Goal: Task Accomplishment & Management: Manage account settings

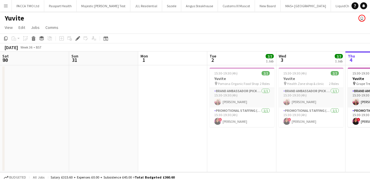
scroll to position [0, 199]
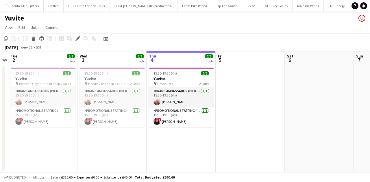
click at [6, 7] on app-icon "Menu" at bounding box center [5, 5] width 5 height 5
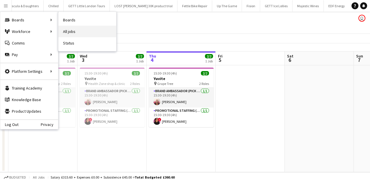
click at [71, 30] on link "All jobs" at bounding box center [87, 32] width 58 height 12
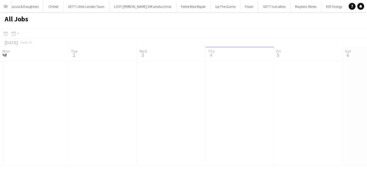
scroll to position [0, 138]
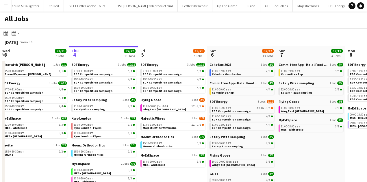
drag, startPoint x: 90, startPoint y: 20, endPoint x: 157, endPoint y: 25, distance: 67.2
click at [157, 25] on div "All Jobs" at bounding box center [183, 20] width 367 height 17
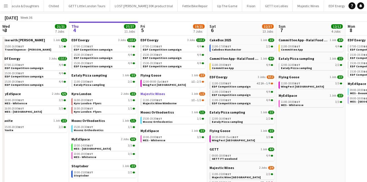
scroll to position [0, 0]
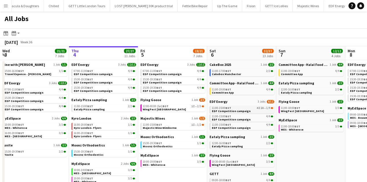
click at [239, 108] on div "11:00-15:00 BST 4I 1A • 1/4" at bounding box center [242, 108] width 61 height 3
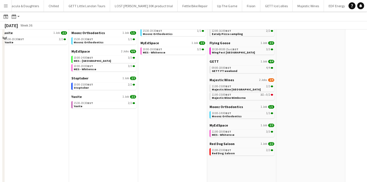
scroll to position [116, 0]
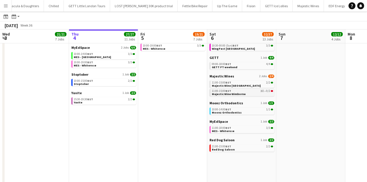
click at [241, 93] on span "Majestic Wine Wimborne" at bounding box center [229, 94] width 34 height 4
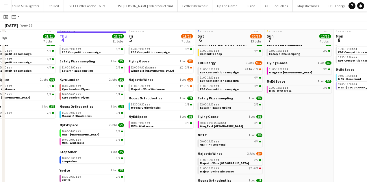
scroll to position [0, 0]
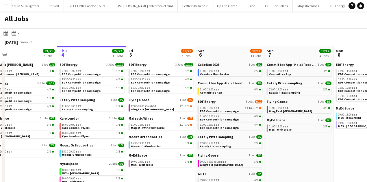
click at [62, 32] on app-toolbar "Date picker SEP 2025 SEP 2025 Monday M Tuesday T Wednesday W Thursday T Friday …" at bounding box center [183, 33] width 367 height 10
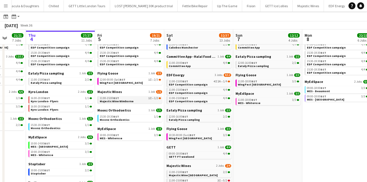
scroll to position [26, 0]
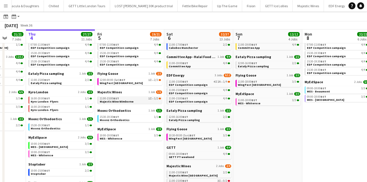
click at [135, 101] on link "11:00-15:00 BST 1I • 1/2 Majestic Wine Wimborne" at bounding box center [130, 100] width 61 height 7
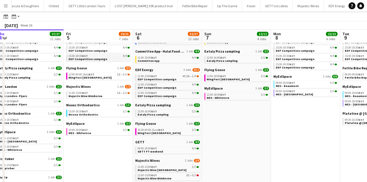
scroll to position [29, 0]
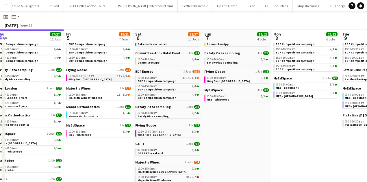
click at [104, 79] on link "12:00-00:00 (Sat) BST 1I • 2/3 WingFest Bristol" at bounding box center [99, 77] width 61 height 7
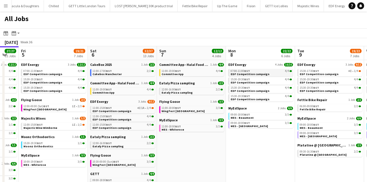
scroll to position [0, 119]
click at [239, 122] on span "09:00-18:00 BST" at bounding box center [240, 123] width 19 height 3
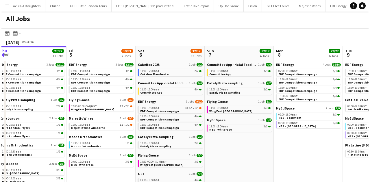
scroll to position [0, 142]
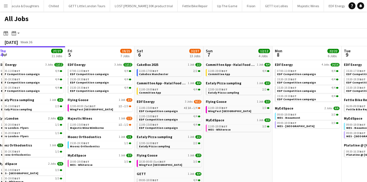
click at [3, 5] on button "Menu" at bounding box center [6, 6] width 12 height 12
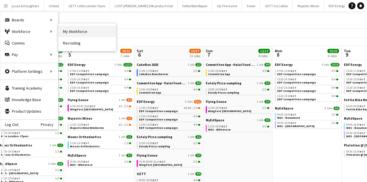
click at [71, 31] on link "My Workforce" at bounding box center [87, 32] width 58 height 12
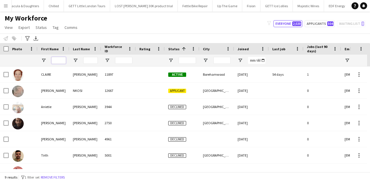
click at [58, 62] on input "First Name Filter Input" at bounding box center [58, 60] width 14 height 7
click at [64, 60] on input "First Name Filter Input" at bounding box center [58, 60] width 14 height 7
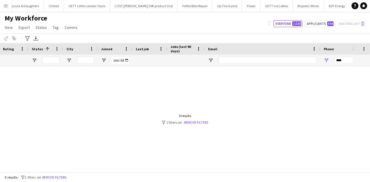
scroll to position [0, 165]
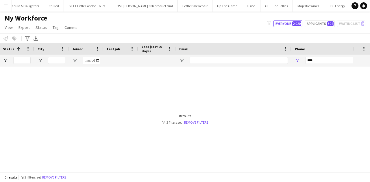
type input "****"
click at [151, 72] on div at bounding box center [176, 117] width 353 height 103
click at [312, 58] on input "****" at bounding box center [333, 60] width 57 height 7
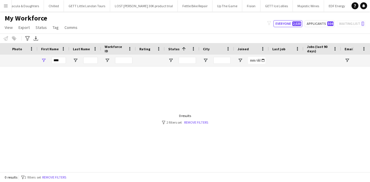
scroll to position [0, 154]
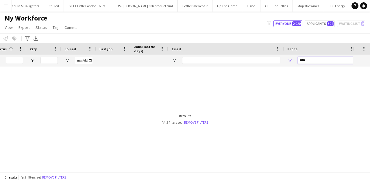
click at [325, 58] on input "****" at bounding box center [326, 60] width 57 height 7
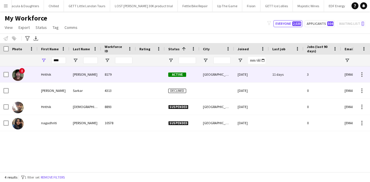
click at [159, 70] on div at bounding box center [150, 74] width 29 height 16
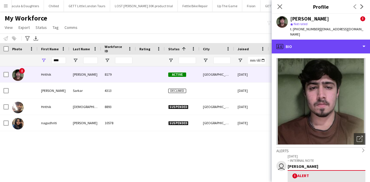
drag, startPoint x: 324, startPoint y: 40, endPoint x: 332, endPoint y: 51, distance: 13.7
click at [324, 40] on div "profile Bio" at bounding box center [321, 47] width 98 height 14
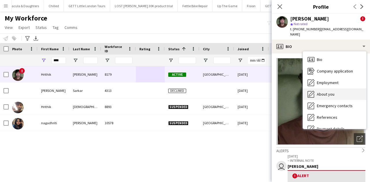
click at [331, 88] on div "About you About you" at bounding box center [334, 94] width 63 height 12
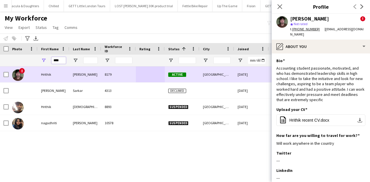
click at [53, 63] on input "****" at bounding box center [58, 60] width 14 height 7
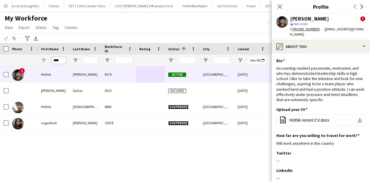
click at [53, 63] on input "****" at bounding box center [58, 60] width 14 height 7
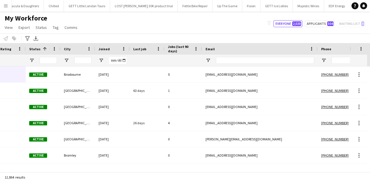
scroll to position [0, 233]
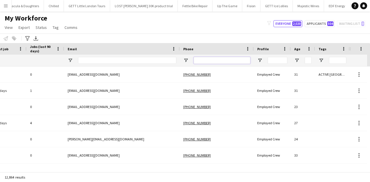
drag, startPoint x: 228, startPoint y: 63, endPoint x: 226, endPoint y: 59, distance: 4.7
click at [226, 59] on input "Phone Filter Input" at bounding box center [222, 60] width 57 height 7
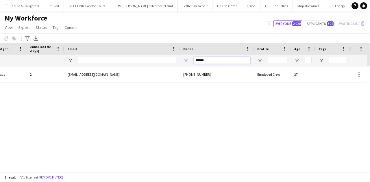
scroll to position [0, 274]
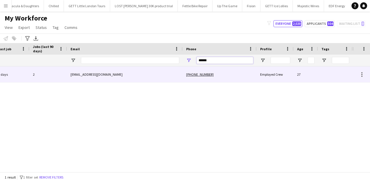
type input "******"
click at [240, 75] on div "+447775784382" at bounding box center [220, 74] width 74 height 16
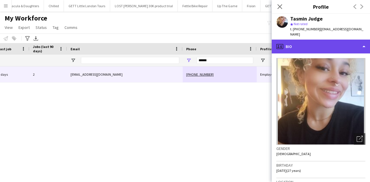
click at [314, 40] on div "profile Bio" at bounding box center [321, 47] width 98 height 14
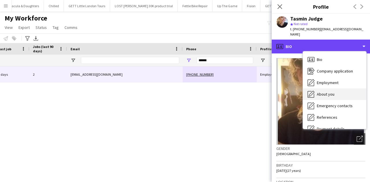
scroll to position [77, 0]
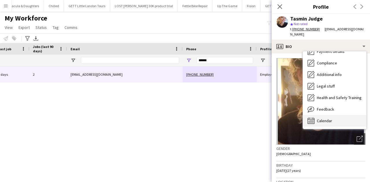
click at [320, 118] on span "Calendar" at bounding box center [324, 120] width 15 height 5
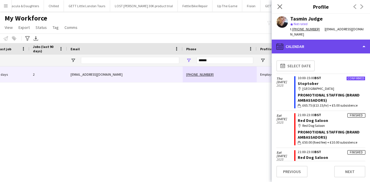
click at [326, 40] on div "calendar-full Calendar" at bounding box center [321, 47] width 98 height 14
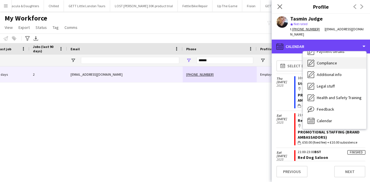
scroll to position [0, 0]
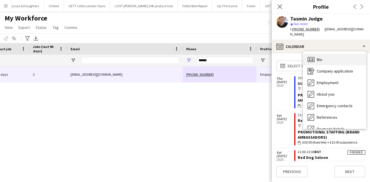
click at [334, 54] on div "Bio Bio" at bounding box center [334, 60] width 63 height 12
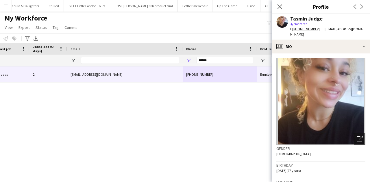
scroll to position [27, 0]
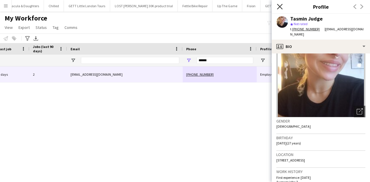
click at [277, 6] on app-icon "Close pop-in" at bounding box center [280, 7] width 8 height 8
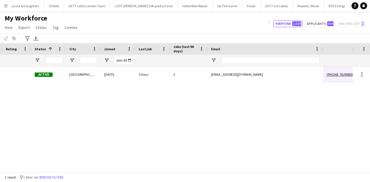
scroll to position [0, 43]
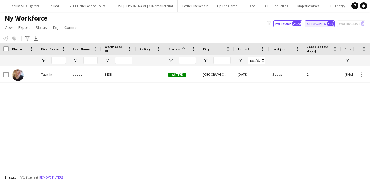
click at [324, 27] on button "Applicants 504" at bounding box center [320, 23] width 30 height 7
type input "**********"
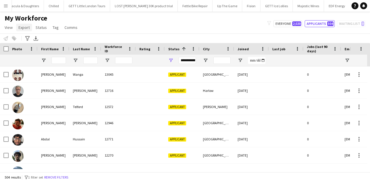
click at [29, 28] on link "Export" at bounding box center [24, 28] width 16 height 8
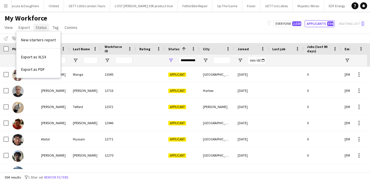
click at [40, 26] on span "Status" at bounding box center [41, 27] width 11 height 5
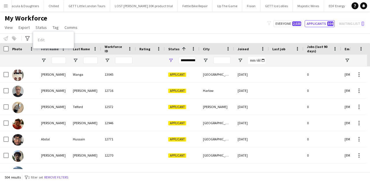
click at [127, 39] on div "Notify workforce Add to tag Select at least one crew to tag him or her. Advance…" at bounding box center [185, 39] width 370 height 10
click at [4, 9] on button "Menu" at bounding box center [6, 6] width 12 height 12
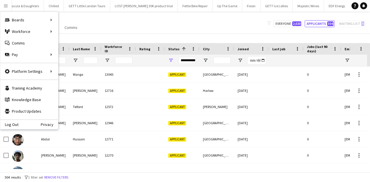
drag, startPoint x: 119, startPoint y: 18, endPoint x: 130, endPoint y: 18, distance: 11.0
click at [130, 18] on div "My Workforce View Views Default view New view Update view Delete view Edit name…" at bounding box center [185, 24] width 370 height 20
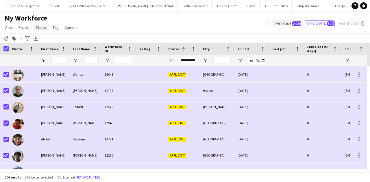
click at [42, 29] on span "Status" at bounding box center [41, 27] width 11 height 5
click at [80, 29] on app-page-menu "View Views Default view New view Update view Delete view Edit name Customise vi…" at bounding box center [41, 28] width 83 height 11
click at [76, 28] on span "Comms" at bounding box center [70, 27] width 13 height 5
click at [85, 40] on span "Send notification" at bounding box center [80, 39] width 29 height 5
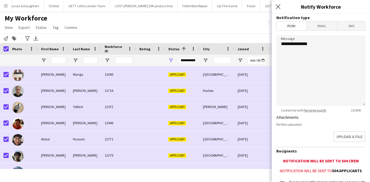
click at [322, 27] on span "Email" at bounding box center [322, 26] width 31 height 9
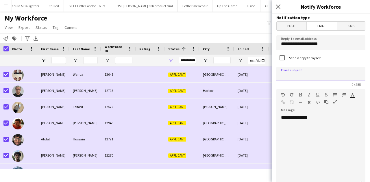
click at [308, 72] on input at bounding box center [320, 74] width 89 height 14
click at [299, 138] on div "**********" at bounding box center [319, 149] width 86 height 69
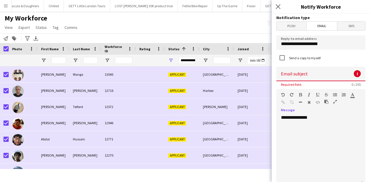
click at [319, 119] on div "**********" at bounding box center [319, 149] width 86 height 69
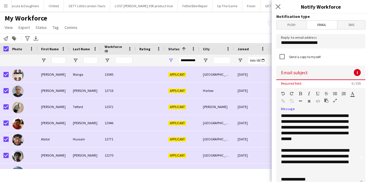
scroll to position [0, 0]
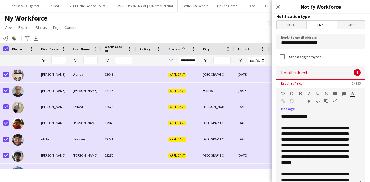
click at [306, 150] on div "**********" at bounding box center [318, 145] width 74 height 40
drag, startPoint x: 340, startPoint y: 145, endPoint x: 319, endPoint y: 143, distance: 21.5
click at [319, 143] on div "**********" at bounding box center [318, 145] width 74 height 40
click at [287, 152] on div "**********" at bounding box center [318, 145] width 74 height 40
click at [305, 73] on input at bounding box center [320, 73] width 89 height 14
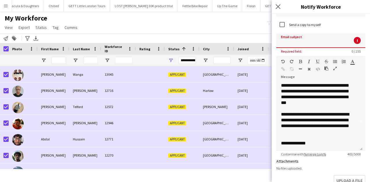
scroll to position [34, 0]
click at [316, 141] on div "**********" at bounding box center [318, 143] width 74 height 6
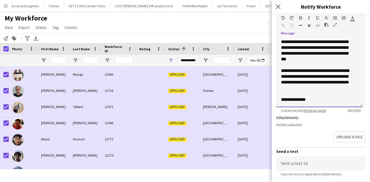
scroll to position [28, 0]
click at [321, 97] on div "**********" at bounding box center [319, 62] width 77 height 81
click at [314, 100] on div "**********" at bounding box center [318, 100] width 74 height 6
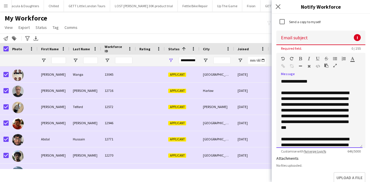
scroll to position [0, 0]
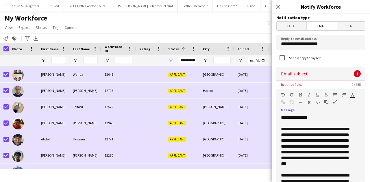
click at [308, 75] on input at bounding box center [320, 74] width 89 height 14
paste input "**********"
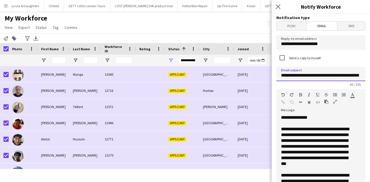
scroll to position [0, 14]
click at [313, 76] on input "**********" at bounding box center [319, 74] width 86 height 14
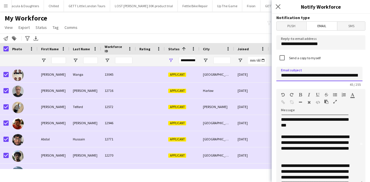
scroll to position [19, 0]
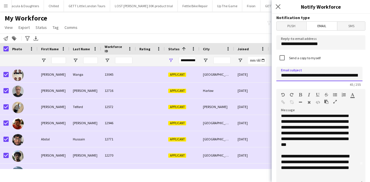
type input "**********"
click at [285, 127] on div "**********" at bounding box center [318, 127] width 74 height 40
click at [288, 127] on div "**********" at bounding box center [318, 127] width 74 height 40
click at [291, 126] on div "**********" at bounding box center [318, 127] width 74 height 40
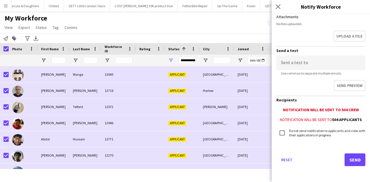
scroll to position [178, 0]
click at [351, 160] on button "Send" at bounding box center [355, 159] width 21 height 13
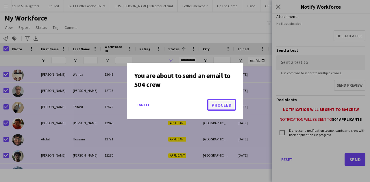
click at [221, 108] on button "Proceed" at bounding box center [221, 105] width 29 height 12
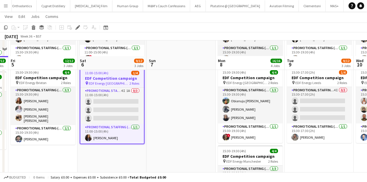
scroll to position [173, 0]
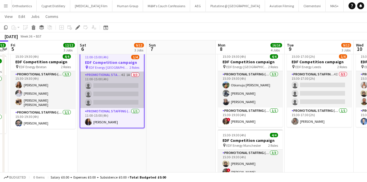
click at [117, 93] on app-card-role "Promotional Staffing (Flyering Staff) 4I 1A 0/3 11:00-15:00 (4h) single-neutral…" at bounding box center [112, 90] width 64 height 36
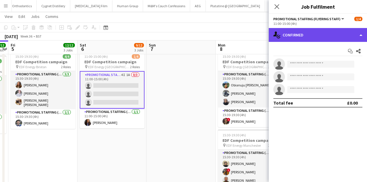
click at [295, 35] on div "single-neutral-actions-check-2 Confirmed" at bounding box center [318, 35] width 98 height 14
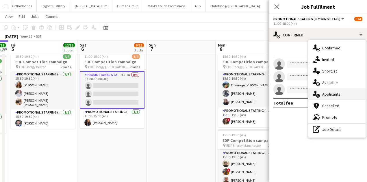
click at [319, 91] on icon "single-neutral-actions-information" at bounding box center [316, 94] width 7 height 7
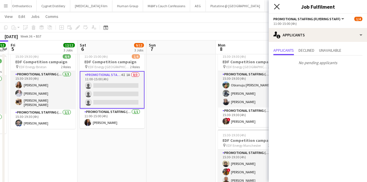
click at [274, 7] on icon "Close pop-in" at bounding box center [276, 6] width 5 height 5
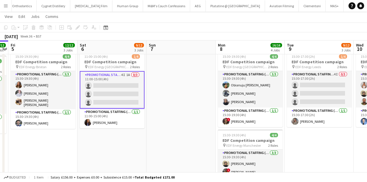
click at [123, 132] on app-date-cell "11:00-15:00 (4h) 4/4 EDF Competition campaign pin EDF Energy Birmingham New Str…" at bounding box center [111, 65] width 69 height 349
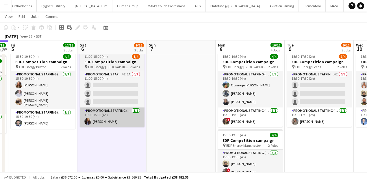
click at [128, 125] on app-card-role "Promotional Staffing (Team Leader) 1/1 11:00-15:00 (4h) Mansi Mehta" at bounding box center [112, 118] width 65 height 20
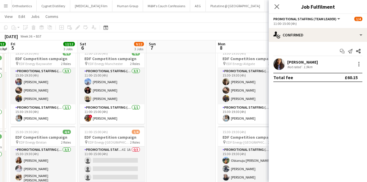
scroll to position [96, 0]
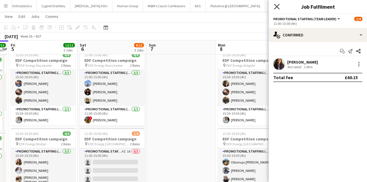
click at [278, 6] on icon "Close pop-in" at bounding box center [276, 6] width 5 height 5
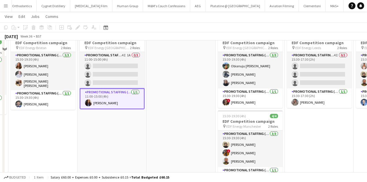
scroll to position [135, 0]
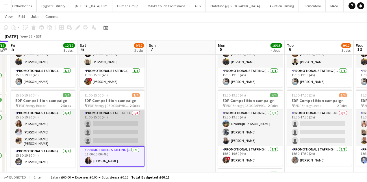
drag, startPoint x: 132, startPoint y: 130, endPoint x: 141, endPoint y: 127, distance: 10.2
click at [132, 130] on app-card-role "Promotional Staffing (Flyering Staff) 4I 1A 0/3 11:00-15:00 (4h) single-neutral…" at bounding box center [112, 128] width 65 height 36
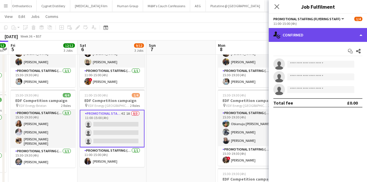
click at [303, 29] on div "single-neutral-actions-check-2 Confirmed" at bounding box center [318, 35] width 98 height 14
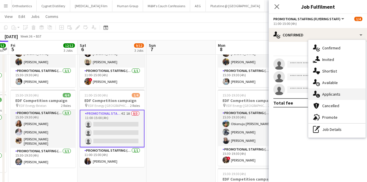
click at [324, 93] on span "Applicants" at bounding box center [331, 94] width 18 height 5
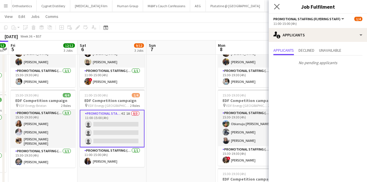
click at [280, 5] on icon "Close pop-in" at bounding box center [276, 6] width 5 height 5
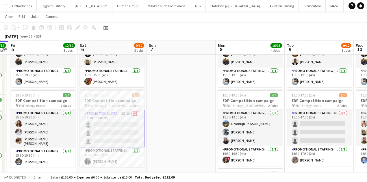
click at [112, 129] on app-card-role "Promotional Staffing (Flyering Staff) 4I 1A 0/3 11:00-15:00 (4h) single-neutral…" at bounding box center [112, 129] width 65 height 38
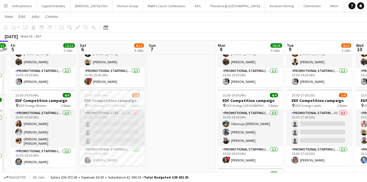
click at [115, 115] on app-card-role "Promotional Staffing (Flyering Staff) 4I 1A 0/3 11:00-15:00 (4h) single-neutral…" at bounding box center [112, 128] width 65 height 36
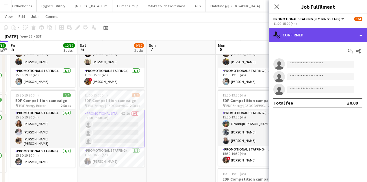
drag, startPoint x: 329, startPoint y: 35, endPoint x: 326, endPoint y: 35, distance: 3.2
click at [328, 35] on div "single-neutral-actions-check-2 Confirmed" at bounding box center [318, 35] width 98 height 14
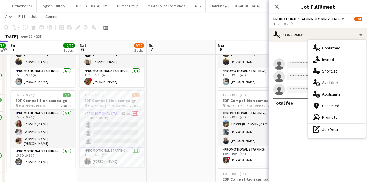
click at [323, 93] on span "Applicants" at bounding box center [331, 94] width 18 height 5
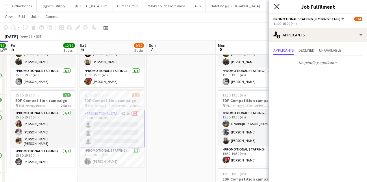
click at [278, 5] on icon at bounding box center [276, 6] width 5 height 5
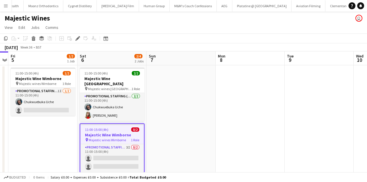
scroll to position [0, 2625]
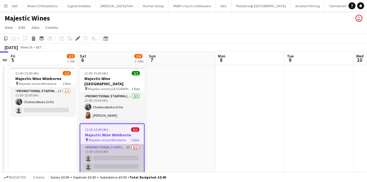
click at [124, 144] on app-card-role "Promotional Staffing (Flyering Staff) 3I 0/2 11:00-15:00 (4h) single-neutral-ac…" at bounding box center [112, 158] width 64 height 28
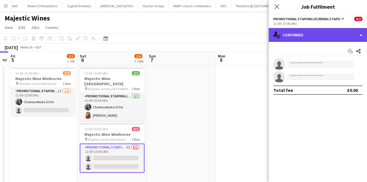
click at [293, 36] on div "single-neutral-actions-check-2 Confirmed" at bounding box center [318, 35] width 98 height 14
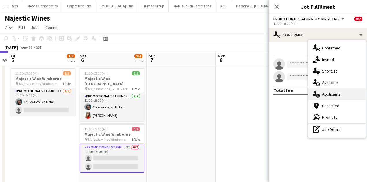
click at [325, 90] on div "single-neutral-actions-information Applicants" at bounding box center [336, 94] width 57 height 12
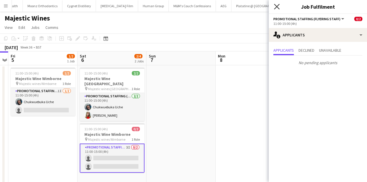
click at [277, 5] on icon "Close pop-in" at bounding box center [276, 6] width 5 height 5
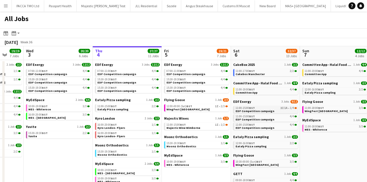
click at [271, 108] on div "11:00-15:00 BST 3I 1A • 1/4" at bounding box center [266, 108] width 61 height 3
click at [8, 7] on app-icon "Menu" at bounding box center [5, 5] width 5 height 5
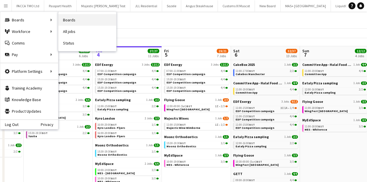
click at [62, 19] on link "Boards" at bounding box center [87, 20] width 58 height 12
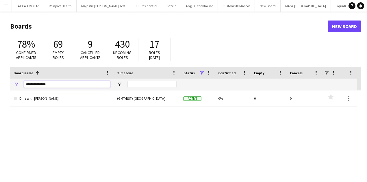
click at [50, 87] on input "**********" at bounding box center [67, 84] width 86 height 7
click at [77, 84] on input "**********" at bounding box center [67, 84] width 86 height 7
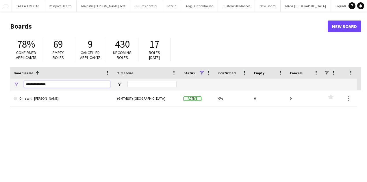
click at [77, 84] on input "**********" at bounding box center [67, 84] width 86 height 7
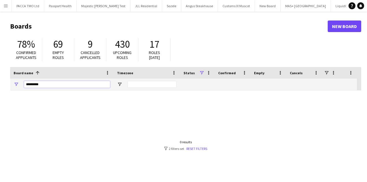
click at [34, 83] on input "*********" at bounding box center [67, 84] width 86 height 7
click at [40, 85] on input "********" at bounding box center [67, 84] width 86 height 7
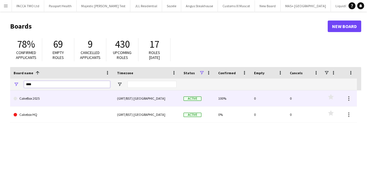
type input "****"
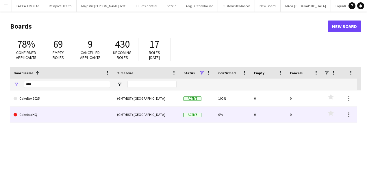
click at [45, 110] on link "Cakebox HQ" at bounding box center [62, 115] width 97 height 16
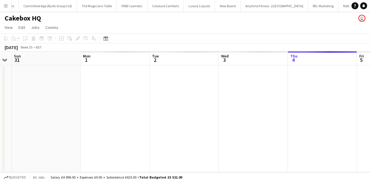
scroll to position [0, 127]
click at [5, 5] on app-icon "Menu" at bounding box center [5, 5] width 5 height 5
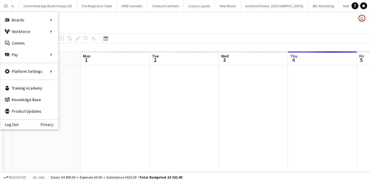
click at [155, 30] on app-page-menu "View Day view expanded Day view collapsed Month view Date picker Jump to today …" at bounding box center [185, 28] width 370 height 11
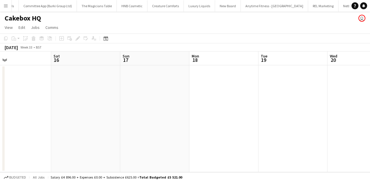
scroll to position [0, 159]
click at [4, 8] on button "Menu" at bounding box center [6, 6] width 12 height 12
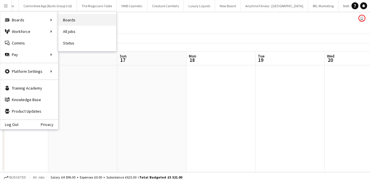
click at [66, 20] on link "Boards" at bounding box center [87, 20] width 58 height 12
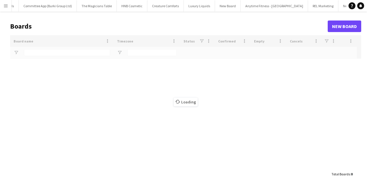
type input "****"
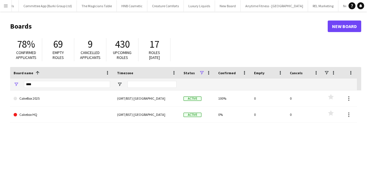
click at [66, 20] on header "Boards New Board" at bounding box center [185, 26] width 351 height 18
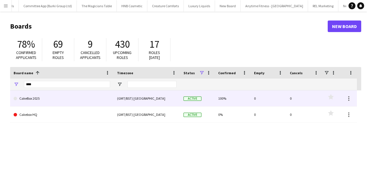
click at [37, 102] on link "CakeBox 2025" at bounding box center [62, 98] width 97 height 16
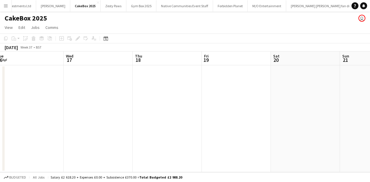
scroll to position [0, 213]
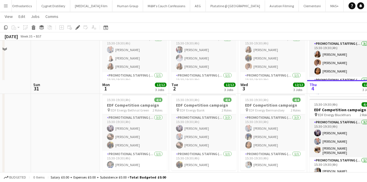
scroll to position [125, 0]
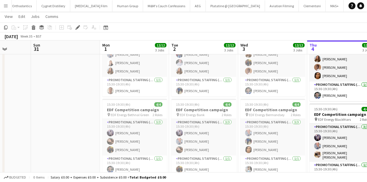
click at [2, 9] on button "Menu" at bounding box center [6, 6] width 12 height 12
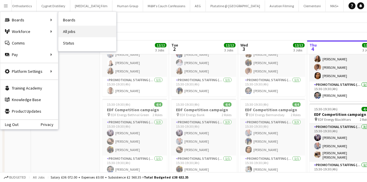
click at [66, 28] on link "All jobs" at bounding box center [87, 32] width 58 height 12
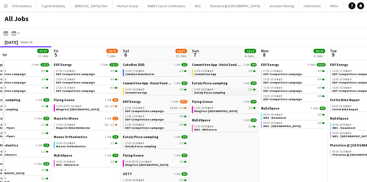
scroll to position [0, 225]
click at [279, 117] on span "MES - Beaumont" at bounding box center [274, 118] width 23 height 4
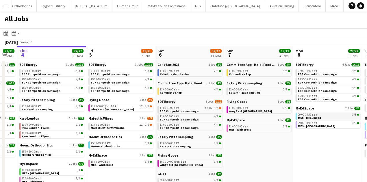
click at [312, 116] on span "MES - Beaumont" at bounding box center [309, 118] width 23 height 4
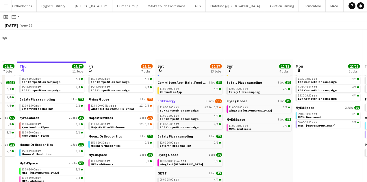
scroll to position [96, 0]
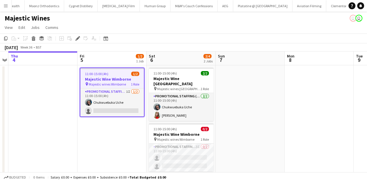
scroll to position [0, 2625]
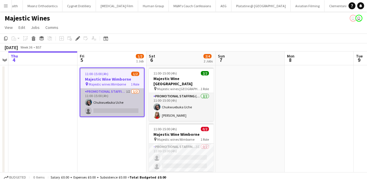
click at [129, 95] on app-card-role "Promotional Staffing (Flyering Staff) 1I 1/2 11:00-15:00 (4h) Chukwuebuka Uche …" at bounding box center [112, 102] width 64 height 28
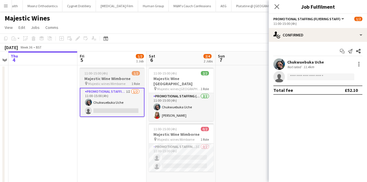
click at [126, 80] on h3 "Majestic Wine Wimborne" at bounding box center [112, 78] width 65 height 5
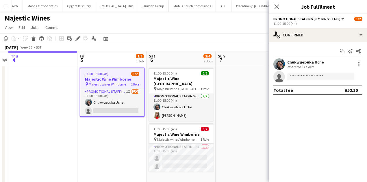
click at [186, 117] on app-date-cell "11:00-15:00 (4h) 2/2 Majestic Wine Christchurch pin Majestic wines Christchurch…" at bounding box center [181, 127] width 69 height 124
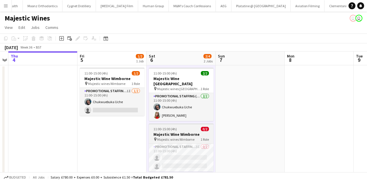
click at [189, 127] on div "11:00-15:00 (4h) 0/2" at bounding box center [181, 129] width 65 height 4
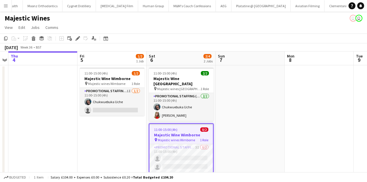
drag, startPoint x: 182, startPoint y: 143, endPoint x: 184, endPoint y: 134, distance: 9.5
click at [182, 144] on app-card-role "Promotional Staffing (Flyering Staff) 3I 0/2 11:00-15:00 (4h) single-neutral-ac…" at bounding box center [181, 158] width 64 height 28
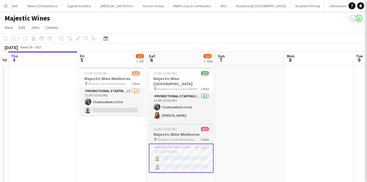
scroll to position [0, 198]
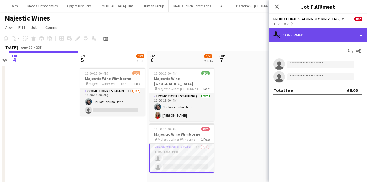
click at [313, 35] on div "single-neutral-actions-check-2 Confirmed" at bounding box center [318, 35] width 98 height 14
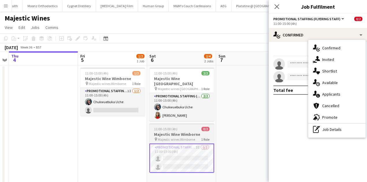
click at [188, 127] on div "11:00-15:00 (4h) 0/2" at bounding box center [181, 129] width 65 height 4
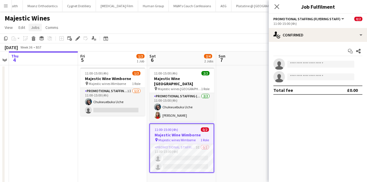
click at [34, 29] on span "Jobs" at bounding box center [35, 27] width 9 height 5
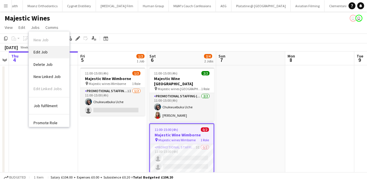
click at [43, 49] on link "Edit Job" at bounding box center [49, 52] width 40 height 12
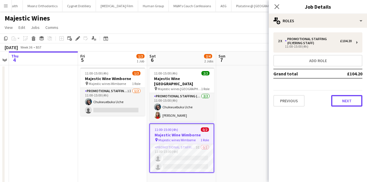
click at [337, 101] on button "Next" at bounding box center [346, 101] width 31 height 12
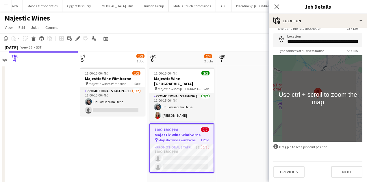
scroll to position [22, 0]
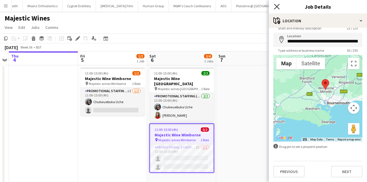
click at [276, 5] on icon "Close pop-in" at bounding box center [276, 6] width 5 height 5
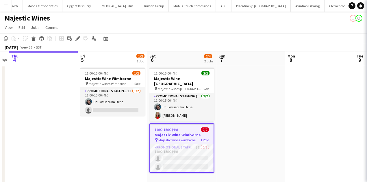
scroll to position [0, 0]
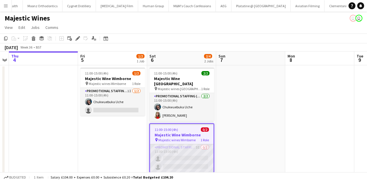
click at [172, 152] on app-card-role "Promotional Staffing (Flyering Staff) 3I 0/2 11:00-15:00 (4h) single-neutral-ac…" at bounding box center [182, 158] width 64 height 28
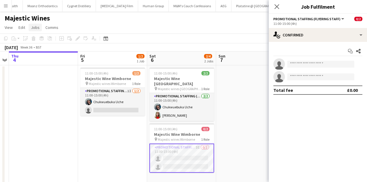
click at [38, 29] on span "Jobs" at bounding box center [35, 27] width 9 height 5
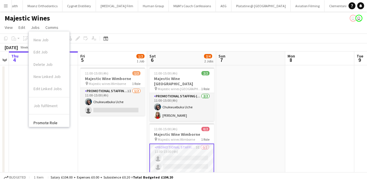
click at [186, 148] on app-card-role "Promotional Staffing (Flyering Staff) 3I 0/2 11:00-15:00 (4h) single-neutral-ac…" at bounding box center [181, 158] width 65 height 29
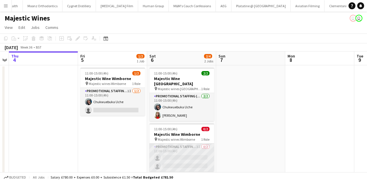
click at [195, 144] on app-card-role "Promotional Staffing (Flyering Staff) 3I 0/2 11:00-15:00 (4h) single-neutral-ac…" at bounding box center [181, 158] width 65 height 28
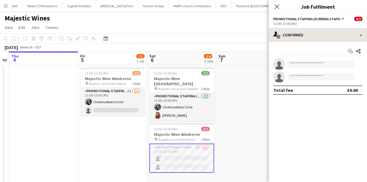
click at [306, 40] on div "single-neutral-actions-check-2 Confirmed single-neutral-actions-check-2 Confirm…" at bounding box center [318, 105] width 98 height 154
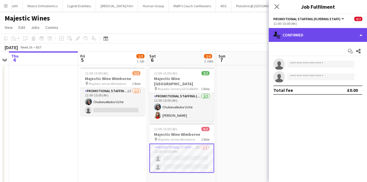
click at [306, 40] on div "single-neutral-actions-check-2 Confirmed" at bounding box center [318, 35] width 98 height 14
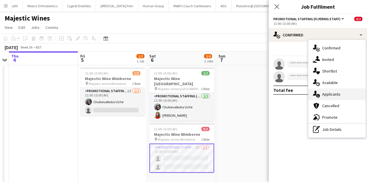
click at [319, 91] on icon "single-neutral-actions-information" at bounding box center [316, 94] width 7 height 7
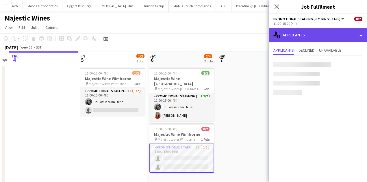
click at [288, 36] on div "single-neutral-actions-information Applicants" at bounding box center [318, 35] width 98 height 14
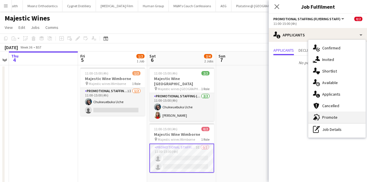
click at [323, 117] on span "Promote" at bounding box center [329, 117] width 15 height 5
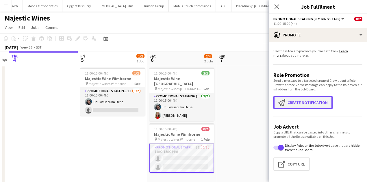
click at [312, 100] on button "Create notification Create notification" at bounding box center [303, 102] width 59 height 13
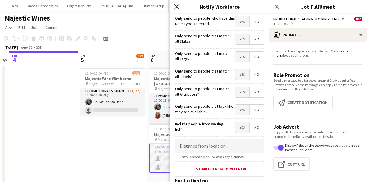
click at [175, 5] on icon at bounding box center [176, 6] width 5 height 5
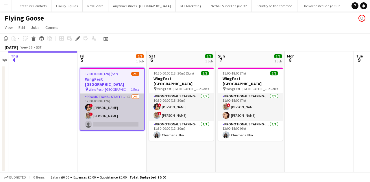
scroll to position [0, 1472]
click at [121, 116] on app-card-role "Promotional Staffing (Brand Ambassadors) 1I [DATE] 12:00-00:00 (12h) ! [PERSON_…" at bounding box center [112, 112] width 64 height 36
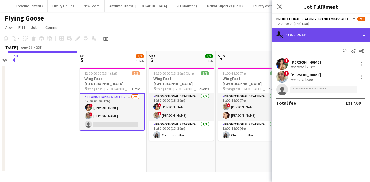
click at [308, 40] on div "single-neutral-actions-check-2 Confirmed" at bounding box center [321, 35] width 98 height 14
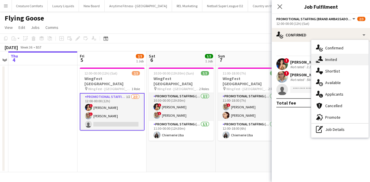
click at [321, 62] on icon "single-neutral-actions-share-1" at bounding box center [319, 59] width 7 height 7
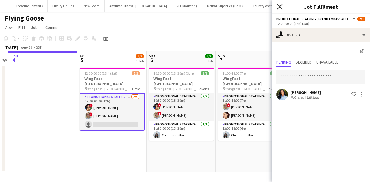
click at [279, 8] on icon at bounding box center [279, 6] width 5 height 5
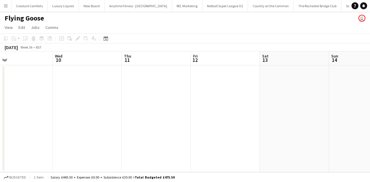
scroll to position [0, 221]
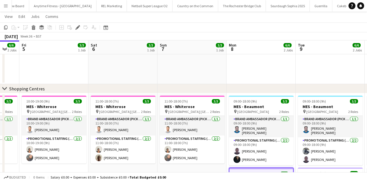
scroll to position [0, 188]
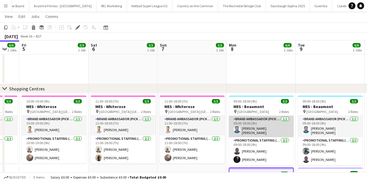
click at [271, 127] on app-card-role "Brand Ambassador (Pick up) 1/1 09:00-18:00 (9h) VINU CHANDRASEKHARAN NAIR" at bounding box center [261, 126] width 65 height 21
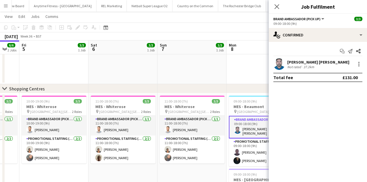
click at [291, 62] on div "[PERSON_NAME] [PERSON_NAME]" at bounding box center [318, 62] width 62 height 5
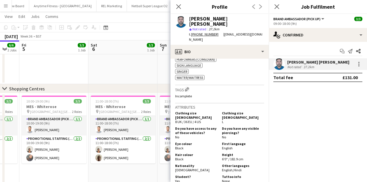
scroll to position [291, 0]
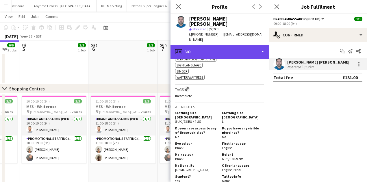
click at [223, 45] on div "profile Bio" at bounding box center [220, 52] width 98 height 14
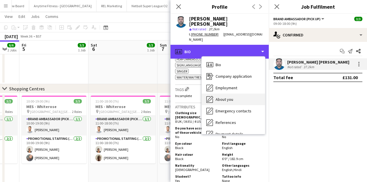
scroll to position [77, 0]
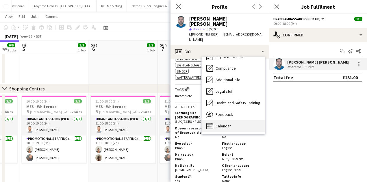
click at [221, 120] on div "Calendar Calendar" at bounding box center [233, 126] width 63 height 12
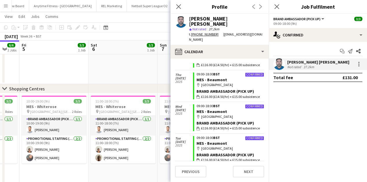
scroll to position [202, 0]
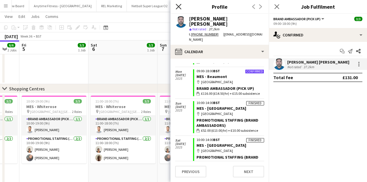
click at [181, 8] on icon "Close pop-in" at bounding box center [178, 6] width 5 height 5
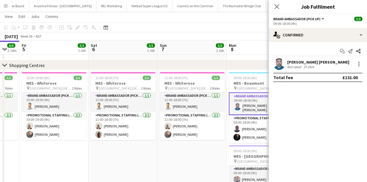
scroll to position [346, 0]
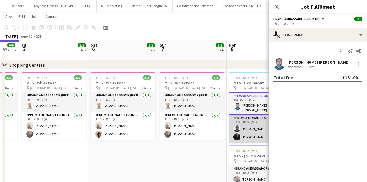
click at [236, 128] on app-user-avatar at bounding box center [237, 128] width 7 height 7
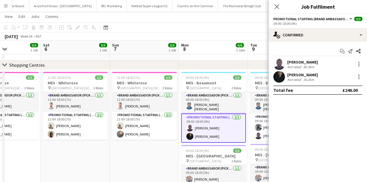
scroll to position [0, 236]
click at [304, 66] on div "80.3km" at bounding box center [308, 67] width 13 height 4
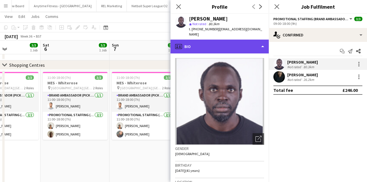
click at [228, 40] on div "profile Bio" at bounding box center [220, 47] width 98 height 14
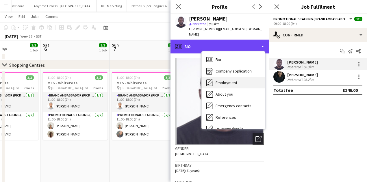
scroll to position [77, 0]
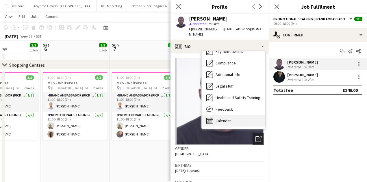
drag, startPoint x: 228, startPoint y: 111, endPoint x: 225, endPoint y: 118, distance: 7.5
click at [225, 118] on span "Calendar" at bounding box center [223, 120] width 15 height 5
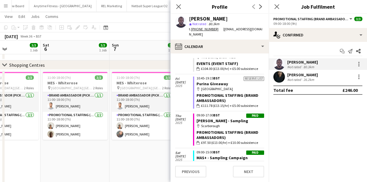
scroll to position [327, 0]
click at [178, 6] on icon "Close pop-in" at bounding box center [178, 6] width 5 height 5
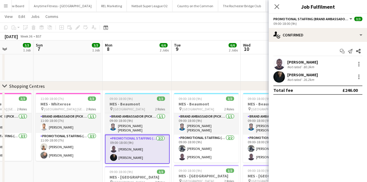
scroll to position [381, 0]
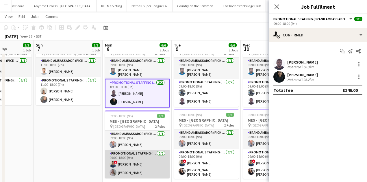
click at [153, 156] on app-card-role "Promotional Staffing (Brand Ambassadors) 2/2 09:00-18:00 (9h) ! Ghulam Murtaza …" at bounding box center [137, 164] width 65 height 28
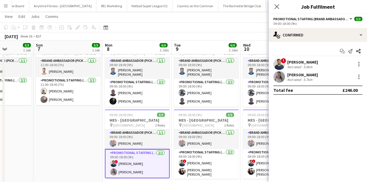
click at [278, 82] on app-user-avatar at bounding box center [280, 77] width 12 height 12
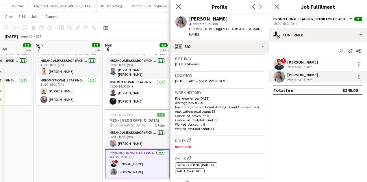
scroll to position [107, 0]
click at [180, 6] on icon "Close pop-in" at bounding box center [178, 6] width 5 height 5
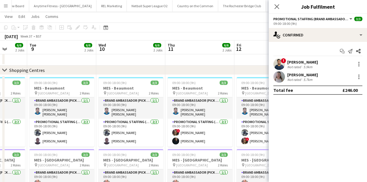
scroll to position [341, 0]
click at [276, 8] on icon at bounding box center [276, 6] width 5 height 5
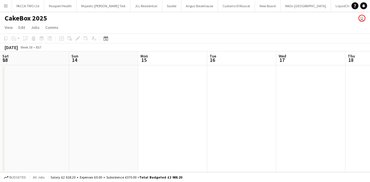
scroll to position [0, 213]
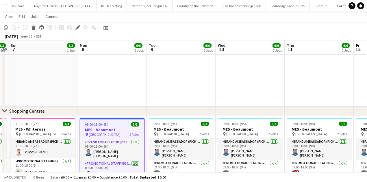
scroll to position [135, 0]
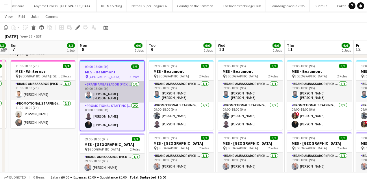
click at [114, 91] on app-card-role "Brand Ambassador (Pick up) 1/1 09:00-18:00 (9h) VINU CHANDRASEKHARAN NAIR" at bounding box center [112, 91] width 64 height 21
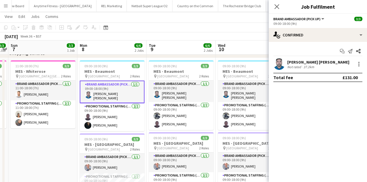
click at [299, 67] on div "Not rated" at bounding box center [294, 67] width 15 height 4
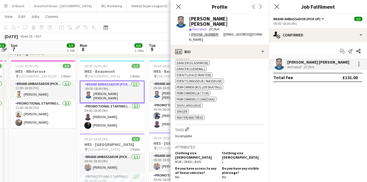
scroll to position [308, 0]
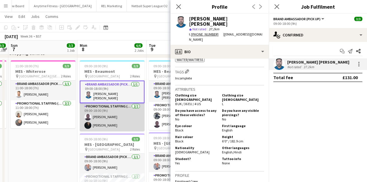
click at [128, 116] on app-card-role "Promotional Staffing (Brand Ambassadors) 2/2 09:00-18:00 (9h) Edesiri Akpovwovw…" at bounding box center [112, 117] width 65 height 28
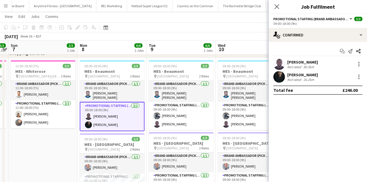
click at [304, 63] on div "[PERSON_NAME]" at bounding box center [302, 62] width 31 height 5
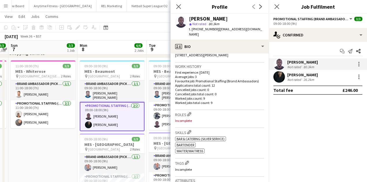
scroll to position [154, 0]
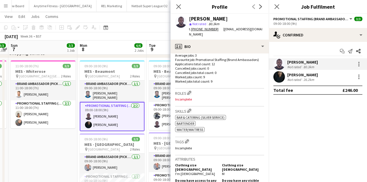
click at [283, 81] on app-user-avatar at bounding box center [280, 77] width 12 height 12
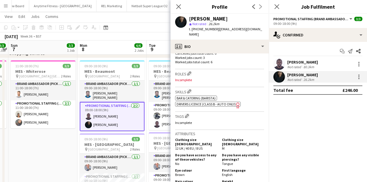
scroll to position [193, 0]
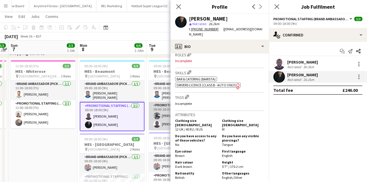
click at [153, 109] on app-card-role "Promotional Staffing (Brand Ambassadors) 2/2 09:00-18:00 (9h) Saif Hassan Edesi…" at bounding box center [181, 116] width 65 height 28
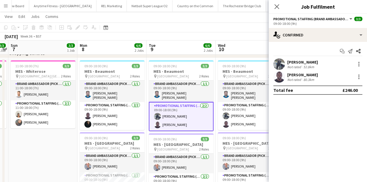
click at [294, 62] on div "[PERSON_NAME]" at bounding box center [302, 62] width 31 height 5
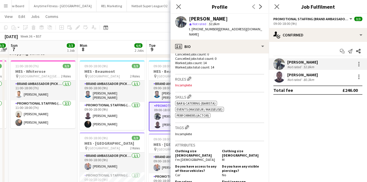
scroll to position [212, 0]
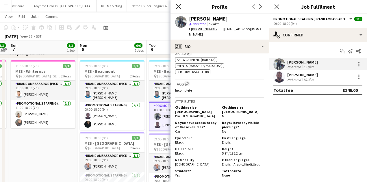
click at [178, 8] on icon "Close pop-in" at bounding box center [178, 6] width 5 height 5
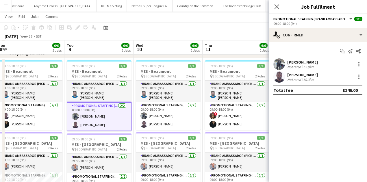
scroll to position [0, 180]
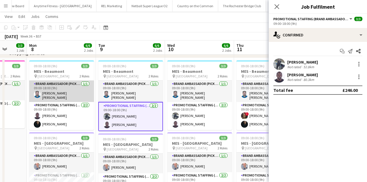
click at [73, 89] on app-card-role "Brand Ambassador (Pick up) 1/1 09:00-18:00 (9h) VINU CHANDRASEKHARAN NAIR" at bounding box center [61, 91] width 65 height 21
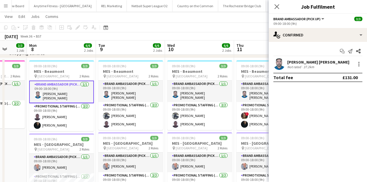
click at [326, 63] on div "[PERSON_NAME] [PERSON_NAME]" at bounding box center [318, 62] width 62 height 5
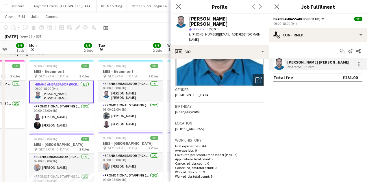
scroll to position [116, 0]
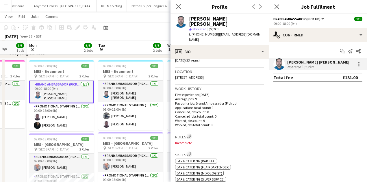
click at [204, 75] on span "15, GLOUCESTER STREET, COVENTRY, CV1 3BZ" at bounding box center [189, 77] width 29 height 4
copy span "15, GLOUCESTER STREET, COVENTRY, CV1 3BZ"
drag, startPoint x: 191, startPoint y: 29, endPoint x: 219, endPoint y: 30, distance: 28.0
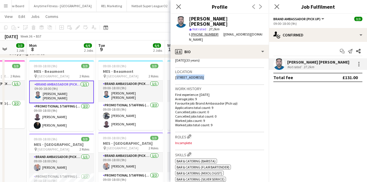
click at [219, 32] on div "t. +447887980439 | vinuchandran91@gmail.com" at bounding box center [226, 37] width 75 height 10
copy div "+447887980439"
click at [204, 75] on span "15, GLOUCESTER STREET, COVENTRY, CV1 3BZ" at bounding box center [189, 77] width 29 height 4
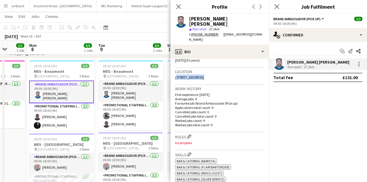
copy span "15, GLOUCESTER STREET, COVENTRY, CV1 3BZ"
click at [183, 6] on div "Close pop-in" at bounding box center [179, 6] width 16 height 13
click at [179, 5] on icon "Close pop-in" at bounding box center [178, 6] width 5 height 5
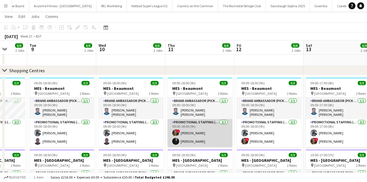
scroll to position [383, 0]
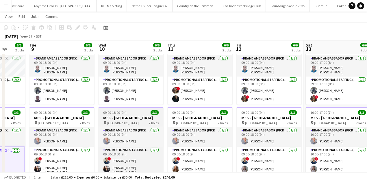
click at [82, 138] on app-card-role "Brand Ambassador (Pick up) [DATE] 09:00-18:00 (9h) [PERSON_NAME]" at bounding box center [61, 137] width 65 height 20
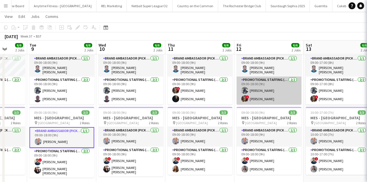
scroll to position [0, 249]
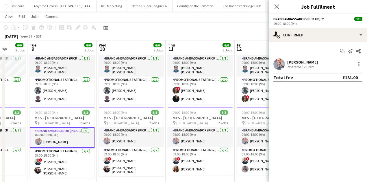
click at [321, 64] on div "[PERSON_NAME] Not rated 22.7km" at bounding box center [318, 64] width 98 height 12
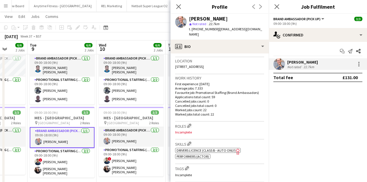
scroll to position [116, 0]
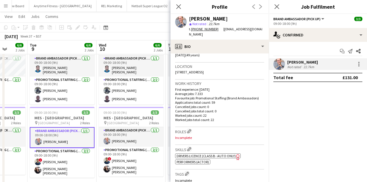
click at [204, 70] on span "[STREET_ADDRESS]" at bounding box center [189, 72] width 29 height 4
copy span "[STREET_ADDRESS]"
click at [178, 5] on icon "Close pop-in" at bounding box center [178, 6] width 5 height 5
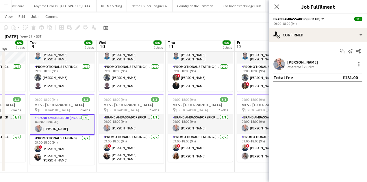
scroll to position [396, 0]
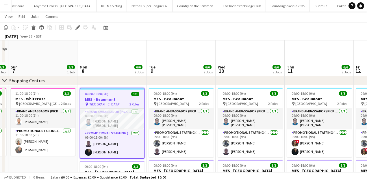
scroll to position [132, 0]
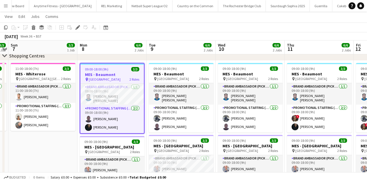
click at [117, 69] on div "09:00-18:00 (9h) 3/3" at bounding box center [112, 69] width 64 height 4
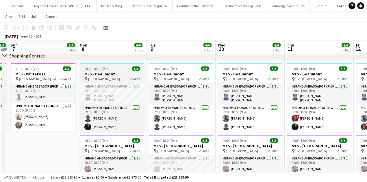
click at [117, 69] on div "09:00-18:00 (9h) 3/3" at bounding box center [112, 68] width 65 height 4
